Goal: Find specific page/section: Find specific page/section

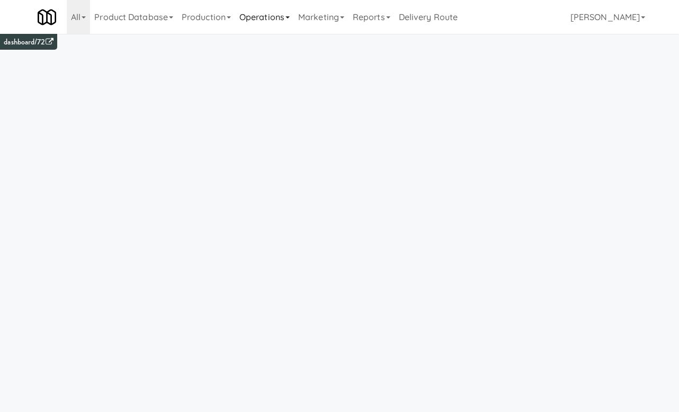
click at [280, 20] on link "Operations" at bounding box center [264, 17] width 59 height 34
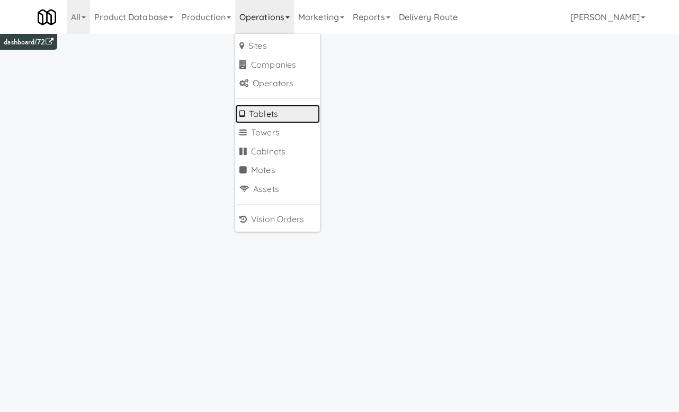
click at [281, 120] on link "Tablets" at bounding box center [277, 114] width 85 height 19
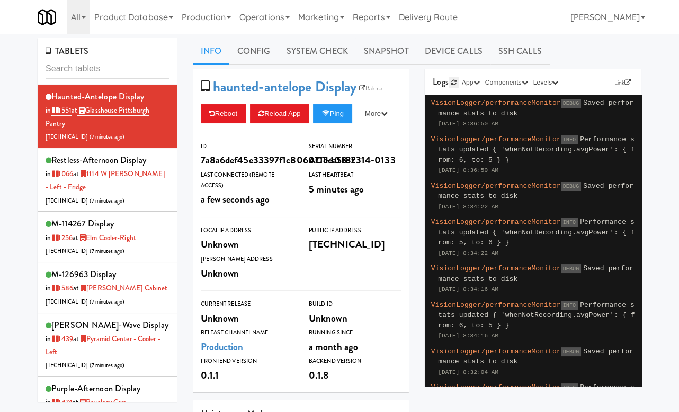
click at [453, 80] on icon at bounding box center [453, 82] width 5 height 6
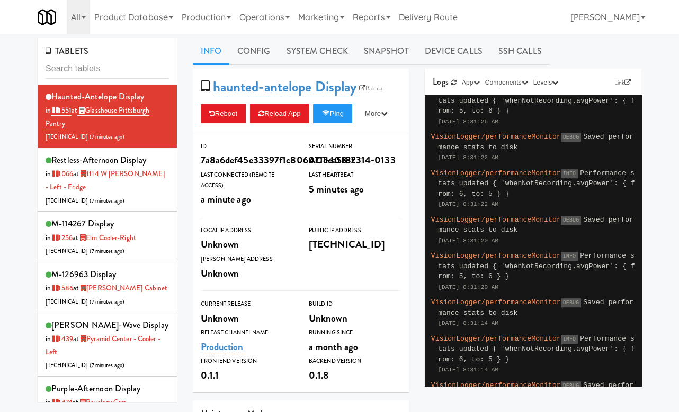
scroll to position [953, 0]
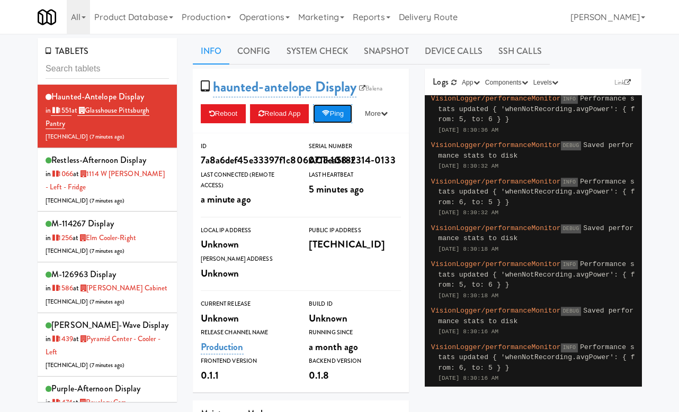
click at [328, 112] on icon at bounding box center [325, 113] width 8 height 7
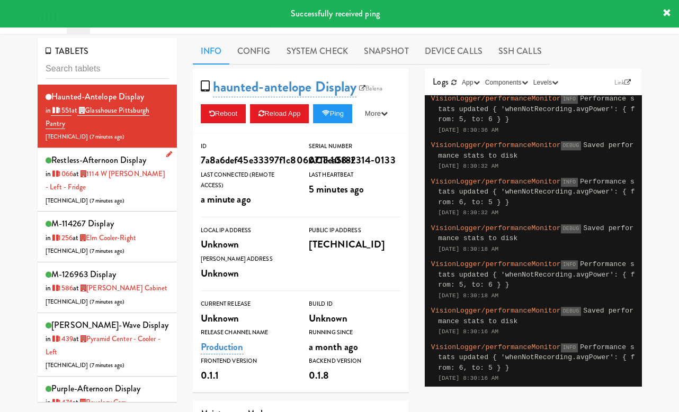
click at [130, 198] on div "restless-afternoon Display in [DATE] at 1114 W [PERSON_NAME] - Left - Fridge [T…" at bounding box center [107, 179] width 123 height 55
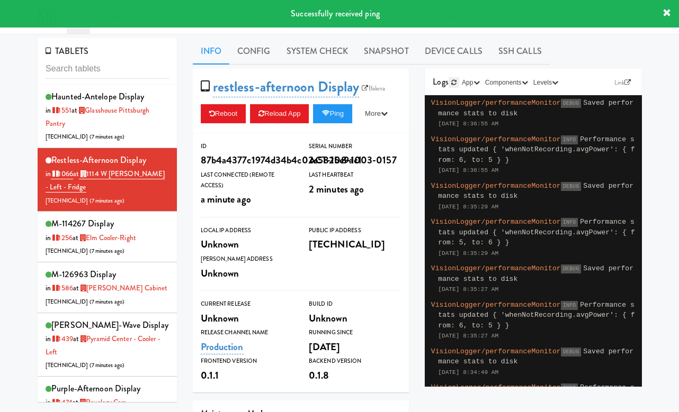
click at [451, 82] on icon at bounding box center [453, 82] width 5 height 6
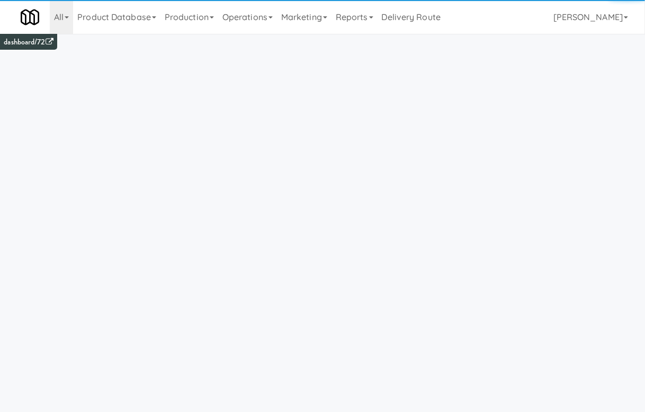
click at [602, 35] on iframe at bounding box center [322, 240] width 645 height 412
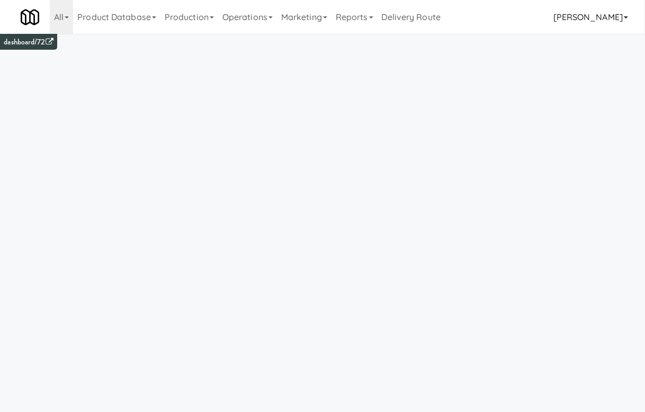
click at [607, 22] on link "[PERSON_NAME]" at bounding box center [590, 17] width 83 height 34
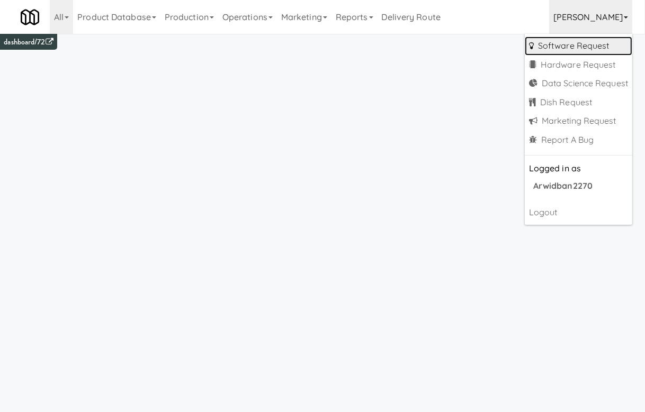
click at [600, 42] on link "Software Request" at bounding box center [578, 46] width 107 height 19
